Goal: Task Accomplishment & Management: Check status

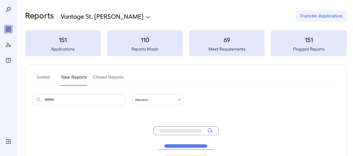
click at [42, 78] on button "Invited" at bounding box center [43, 79] width 23 height 13
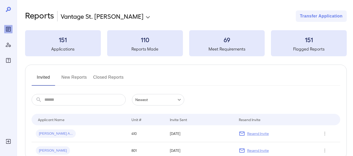
scroll to position [26, 0]
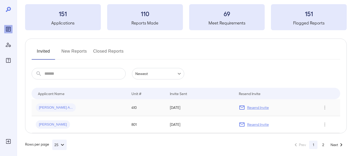
click at [262, 109] on p "Resend Invite" at bounding box center [258, 107] width 22 height 5
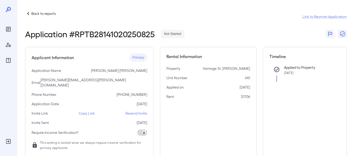
click at [133, 111] on p "Resend Invite" at bounding box center [136, 113] width 22 height 5
click at [132, 111] on p "Resend Invite" at bounding box center [136, 113] width 22 height 5
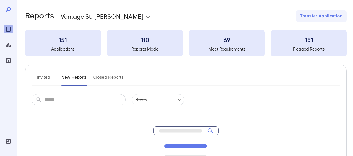
click at [40, 74] on button "Invited" at bounding box center [43, 79] width 23 height 13
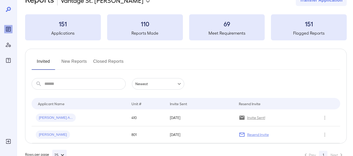
scroll to position [31, 0]
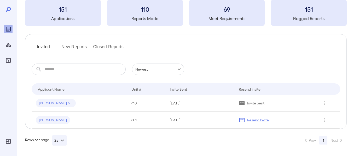
click at [84, 47] on button "New Reports" at bounding box center [74, 49] width 26 height 13
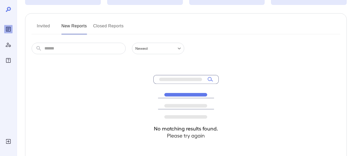
scroll to position [52, 0]
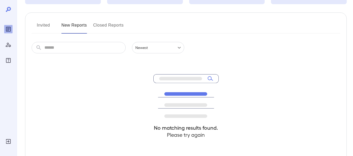
click at [228, 104] on div "No matching results found. Please try again" at bounding box center [186, 112] width 308 height 116
click at [113, 25] on button "Closed Reports" at bounding box center [108, 27] width 31 height 13
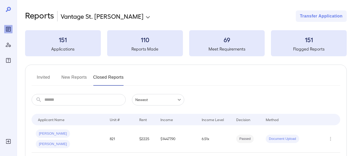
click at [67, 40] on h3 "151" at bounding box center [63, 39] width 76 height 8
click at [75, 78] on button "New Reports" at bounding box center [74, 79] width 26 height 13
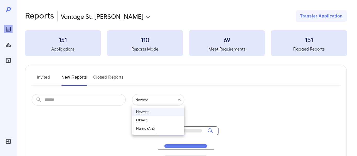
click at [159, 96] on body "**********" at bounding box center [178, 78] width 357 height 156
click at [151, 121] on li "Oldest" at bounding box center [158, 120] width 52 height 8
type input "******"
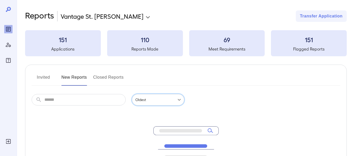
scroll to position [26, 0]
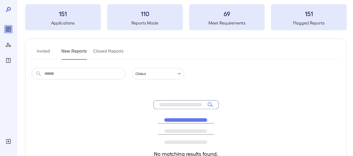
click at [200, 104] on icon at bounding box center [180, 104] width 43 height 3
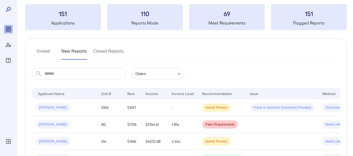
click at [207, 103] on td "Needs Review" at bounding box center [222, 107] width 48 height 17
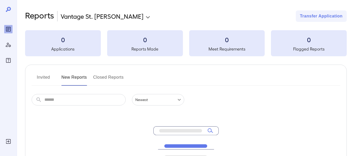
scroll to position [26, 0]
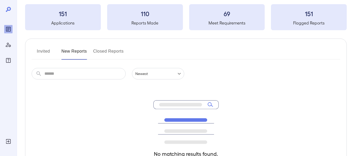
click at [174, 73] on body "**********" at bounding box center [176, 52] width 353 height 156
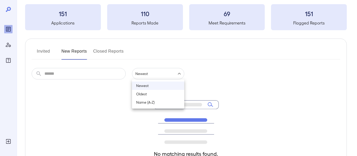
click at [164, 92] on li "Oldest" at bounding box center [158, 94] width 52 height 8
type input "******"
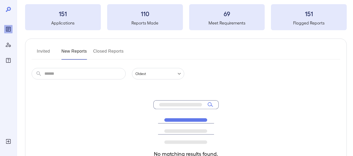
click at [185, 86] on div "No matching results found. Please try again" at bounding box center [185, 138] width 65 height 116
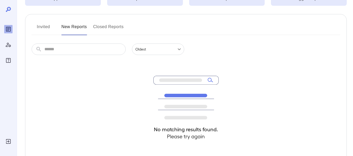
scroll to position [78, 0]
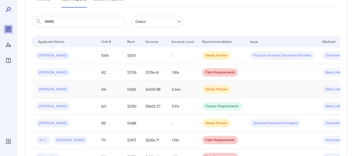
click at [51, 90] on span "Jordan R..." at bounding box center [53, 89] width 34 height 5
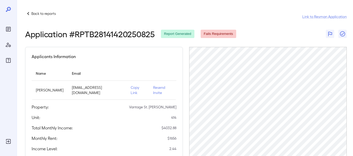
click at [175, 55] on div "Applicants Information" at bounding box center [104, 57] width 145 height 6
click at [311, 16] on link "Link to Resman Application" at bounding box center [324, 16] width 44 height 5
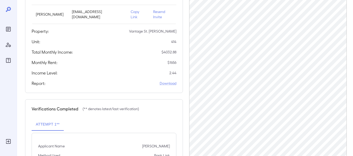
scroll to position [78, 0]
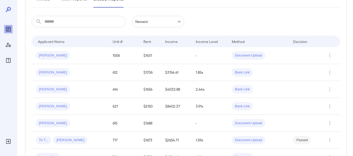
scroll to position [104, 0]
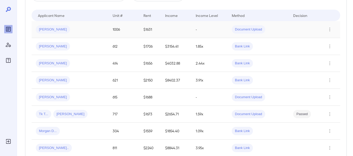
click at [45, 30] on span "Ryan H..." at bounding box center [53, 29] width 34 height 5
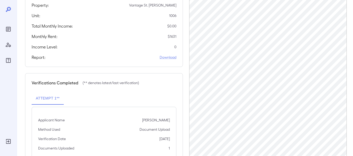
scroll to position [104, 0]
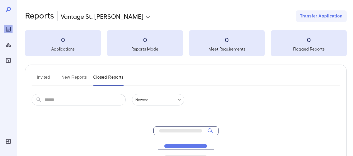
scroll to position [93, 0]
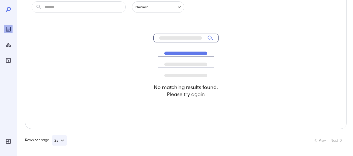
scroll to position [52, 0]
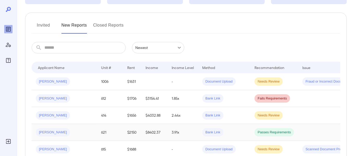
click at [44, 133] on span "Alexis A..." at bounding box center [53, 132] width 34 height 5
